Goal: Register for event/course: Sign up to attend an event or enroll in a course

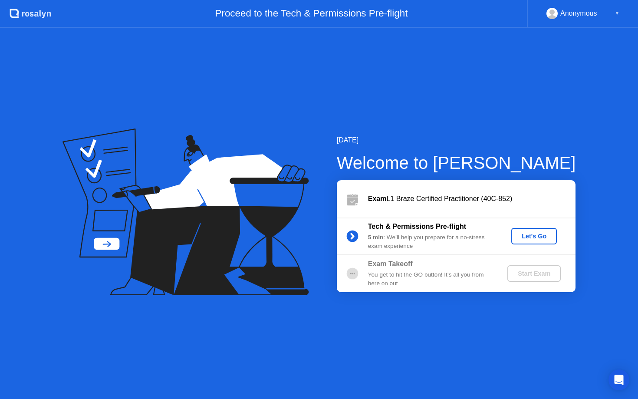
click at [525, 241] on button "Let's Go" at bounding box center [535, 236] width 46 height 17
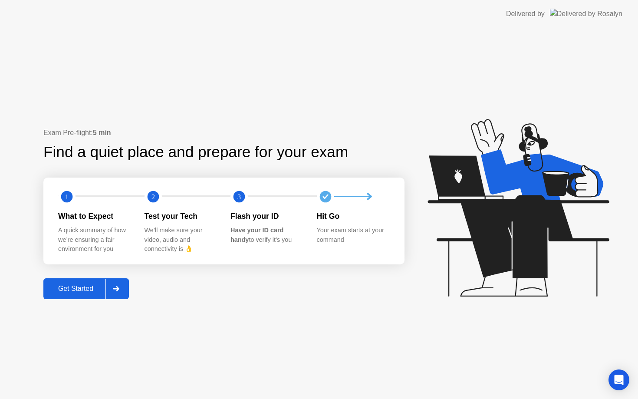
click at [88, 286] on div "Get Started" at bounding box center [75, 289] width 59 height 8
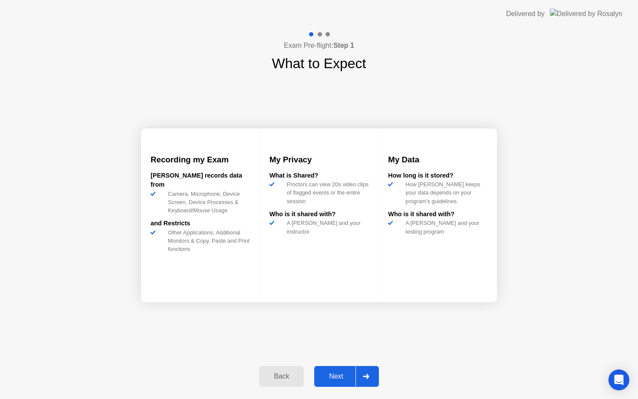
click at [335, 374] on div "Next" at bounding box center [336, 377] width 39 height 8
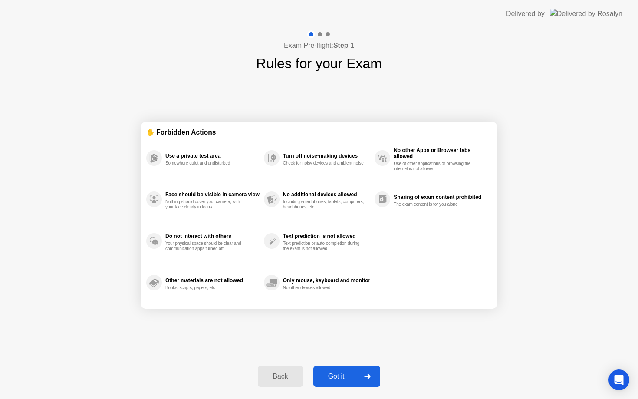
click at [334, 373] on div "Got it" at bounding box center [336, 377] width 41 height 8
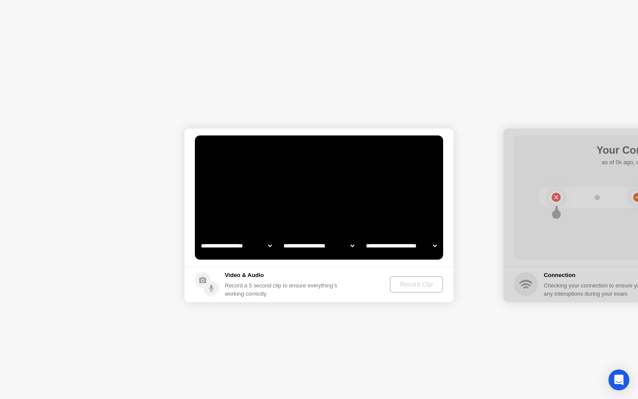
select select "**********"
select select "*******"
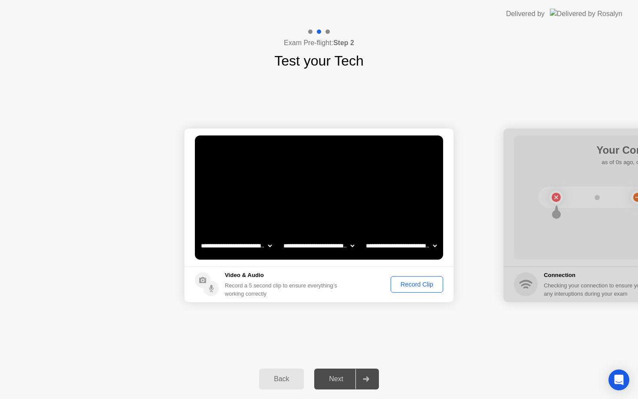
click at [407, 288] on div "Record Clip" at bounding box center [417, 284] width 46 height 7
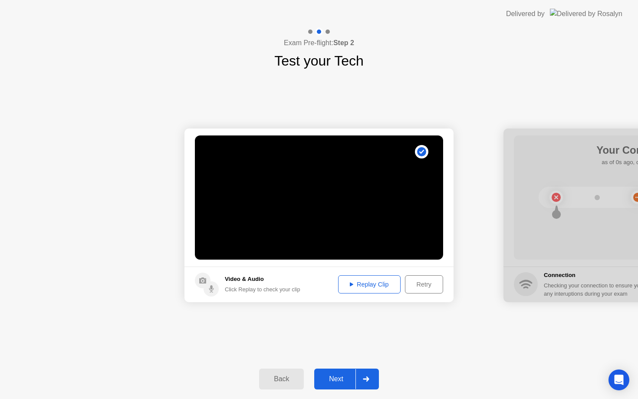
click at [339, 381] on div "Next" at bounding box center [336, 379] width 39 height 8
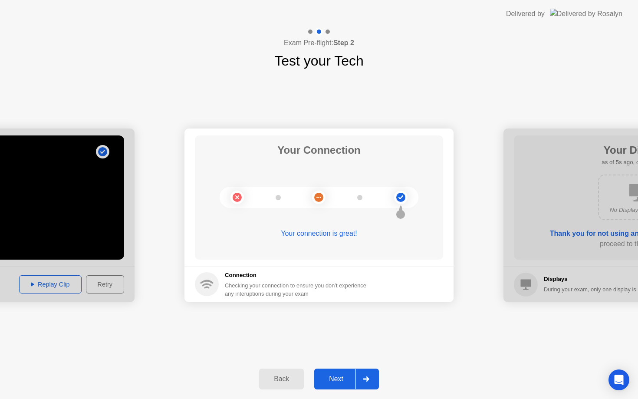
click at [339, 381] on div "Next" at bounding box center [336, 379] width 39 height 8
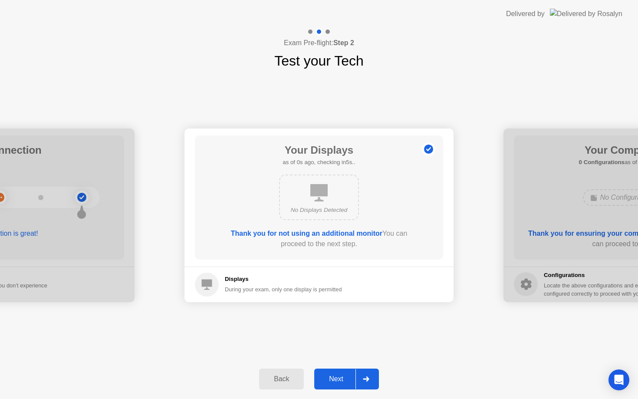
click at [339, 381] on div "Next" at bounding box center [336, 379] width 39 height 8
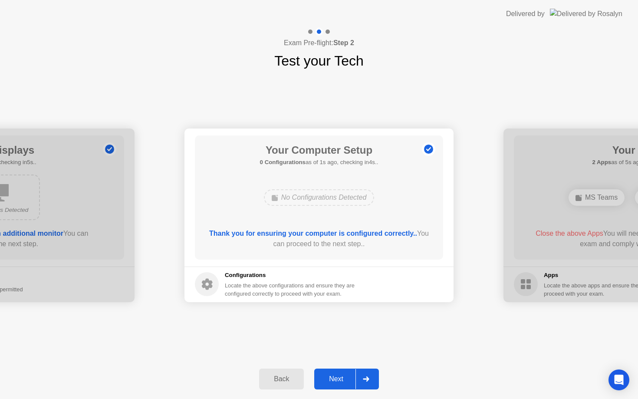
click at [339, 381] on div "Next" at bounding box center [336, 379] width 39 height 8
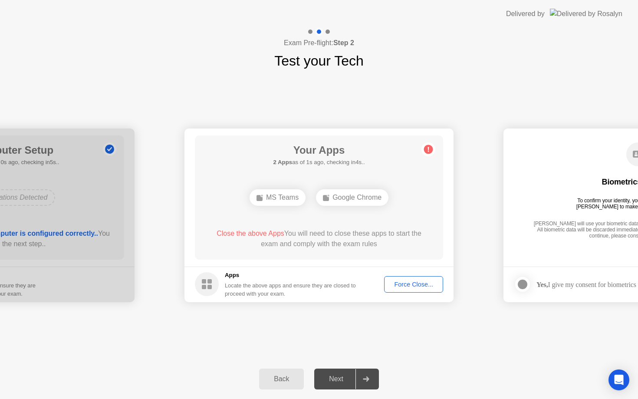
click at [406, 287] on div "Force Close..." at bounding box center [413, 284] width 53 height 7
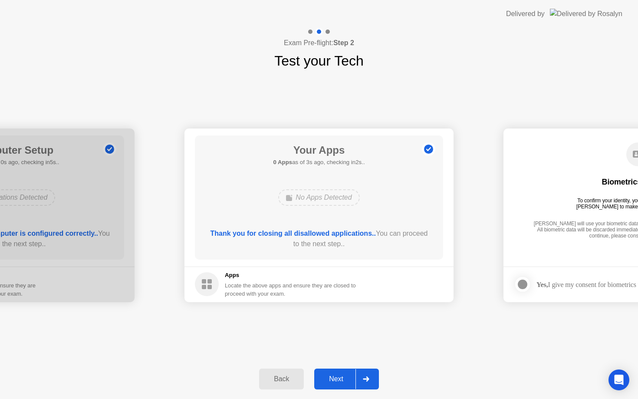
click at [344, 377] on div "Next" at bounding box center [336, 379] width 39 height 8
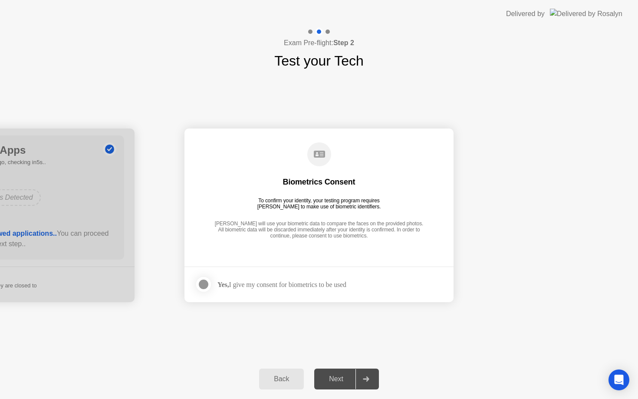
click at [304, 288] on div "Yes, I give my consent for biometrics to be used" at bounding box center [282, 285] width 129 height 8
click at [198, 285] on div at bounding box center [203, 284] width 10 height 10
click at [341, 382] on div "Next" at bounding box center [336, 379] width 39 height 8
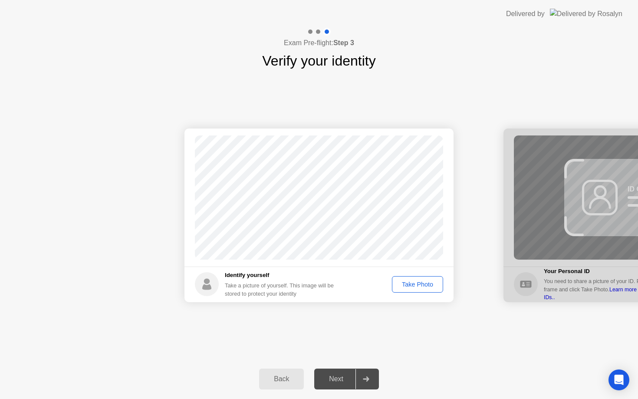
click at [414, 283] on div "Take Photo" at bounding box center [417, 284] width 45 height 7
click at [345, 382] on div "Next" at bounding box center [336, 379] width 39 height 8
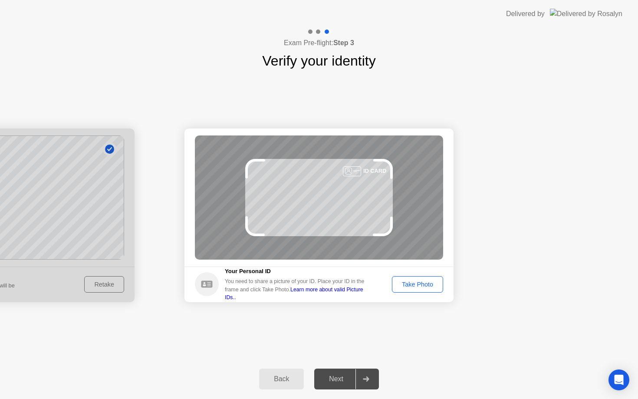
click at [421, 284] on div "Take Photo" at bounding box center [417, 284] width 45 height 7
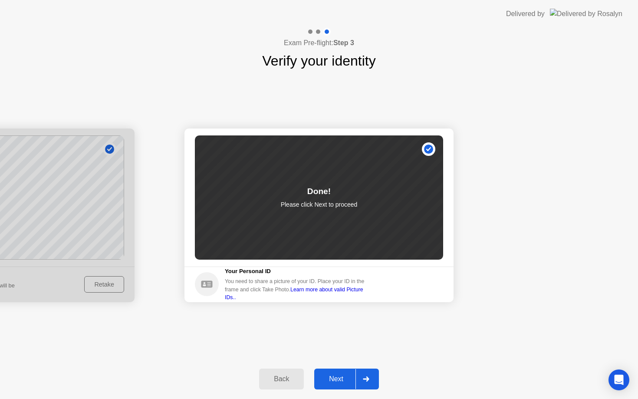
click at [337, 380] on div "Next" at bounding box center [336, 379] width 39 height 8
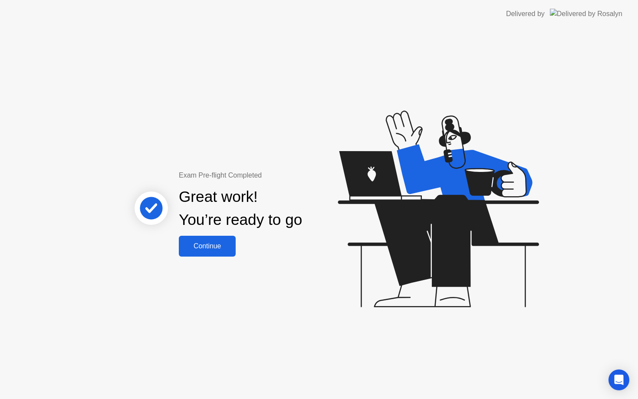
click at [214, 249] on div "Continue" at bounding box center [208, 246] width 52 height 8
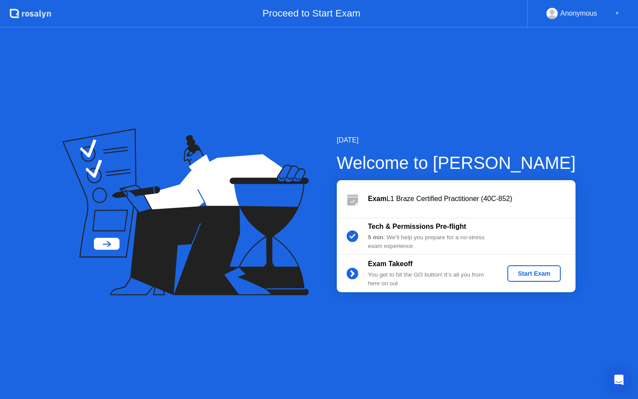
click at [535, 270] on div "Start Exam" at bounding box center [534, 273] width 46 height 7
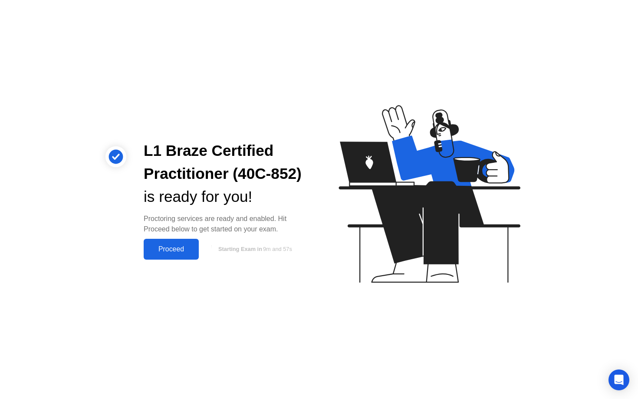
click at [177, 245] on div "Proceed" at bounding box center [171, 249] width 50 height 8
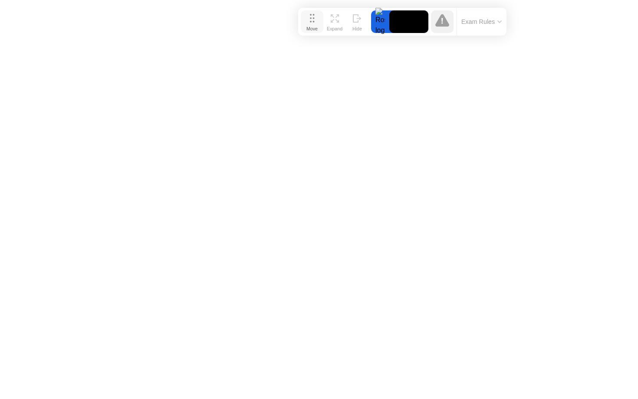
drag, startPoint x: 228, startPoint y: 380, endPoint x: 311, endPoint y: 17, distance: 372.9
click at [311, 17] on icon at bounding box center [312, 18] width 5 height 9
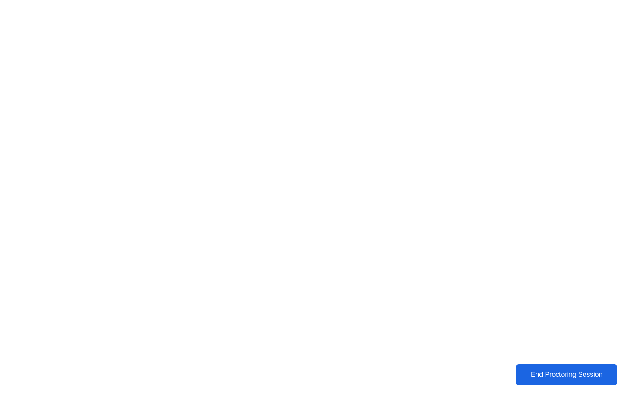
click at [525, 373] on div "End Proctoring Session" at bounding box center [567, 375] width 96 height 8
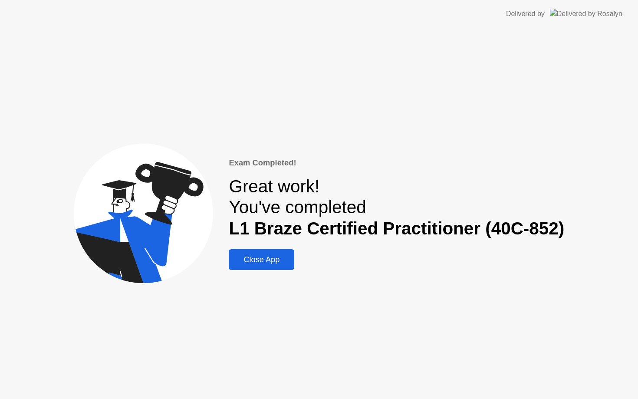
click at [271, 261] on div "Close App" at bounding box center [261, 259] width 60 height 9
